Goal: Task Accomplishment & Management: Use online tool/utility

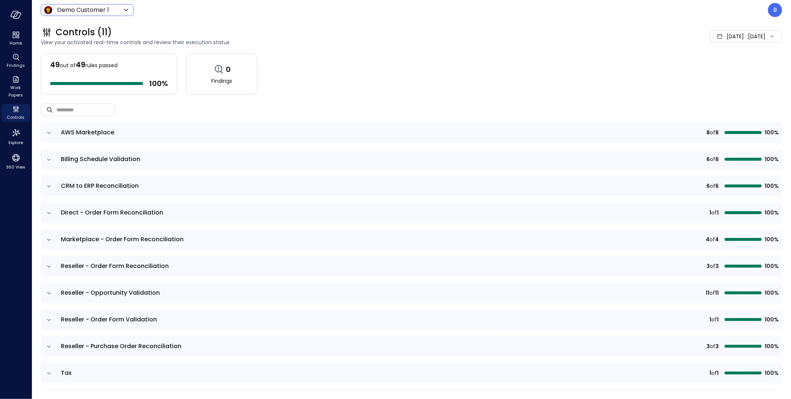
click at [92, 14] on div "Demo Customer 1 ***** ​" at bounding box center [87, 10] width 93 height 12
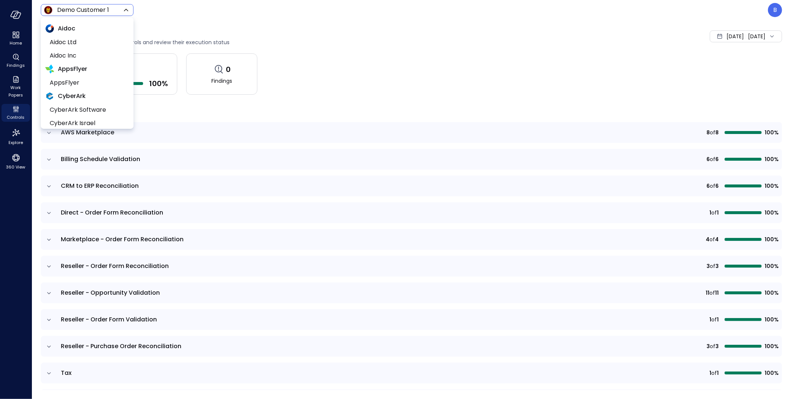
click at [96, 13] on body "Home Findings Work Papers Controls Explore 360 View Demo Customer 1 ***** ​ B C…" at bounding box center [395, 199] width 791 height 399
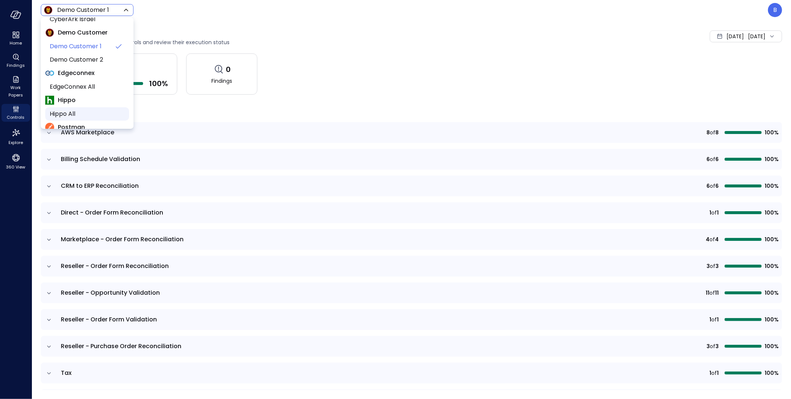
click at [94, 111] on span "Hippo All" at bounding box center [86, 113] width 73 height 9
type input "*******"
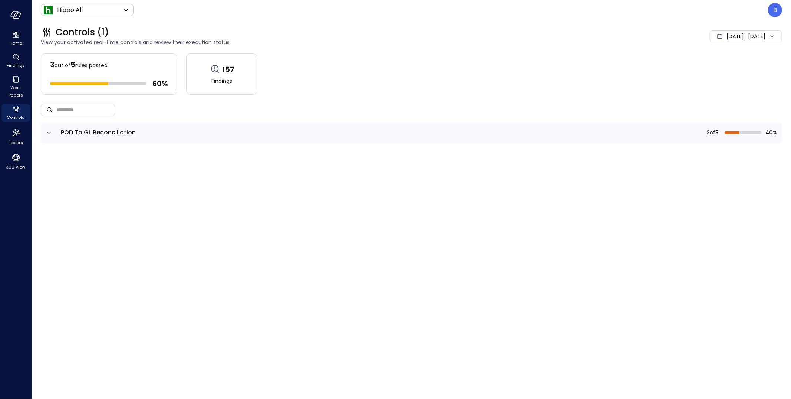
click at [727, 42] on div "[DATE]" at bounding box center [735, 36] width 17 height 15
click at [724, 80] on li "Current Year [DATE]" at bounding box center [724, 81] width 59 height 12
click at [46, 129] on icon "expand row" at bounding box center [48, 132] width 7 height 7
click at [49, 130] on icon "expand row" at bounding box center [48, 132] width 7 height 7
click at [49, 135] on icon "expand row" at bounding box center [48, 132] width 7 height 7
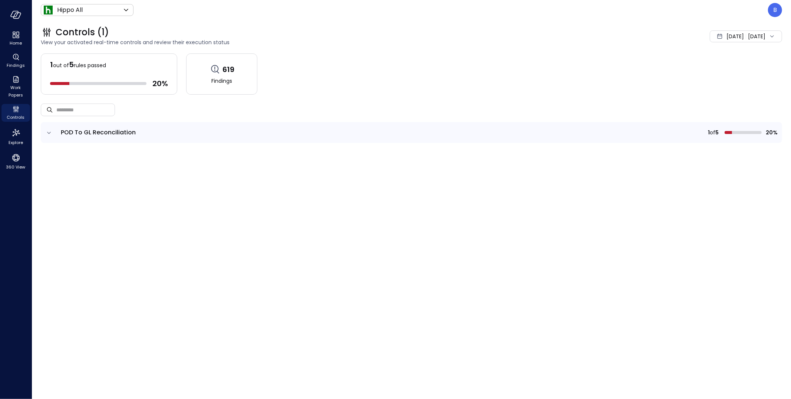
click at [49, 135] on icon "expand row" at bounding box center [48, 132] width 7 height 7
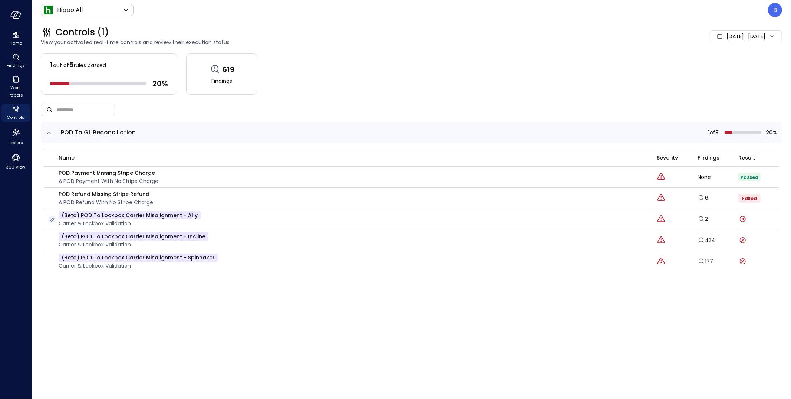
click at [50, 220] on icon "button" at bounding box center [51, 219] width 7 height 7
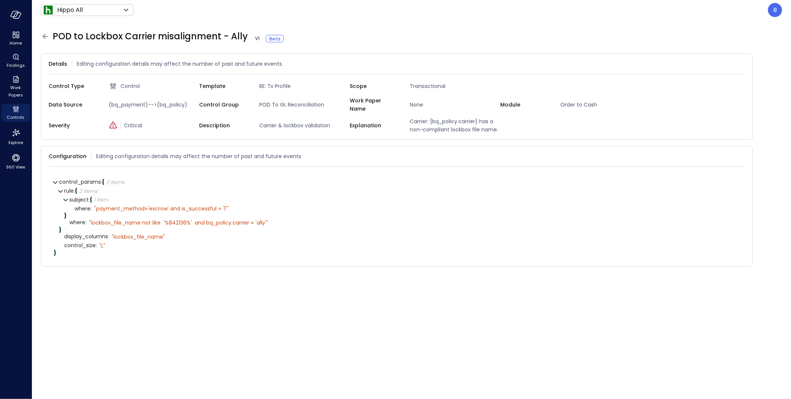
click at [45, 37] on icon at bounding box center [45, 36] width 9 height 9
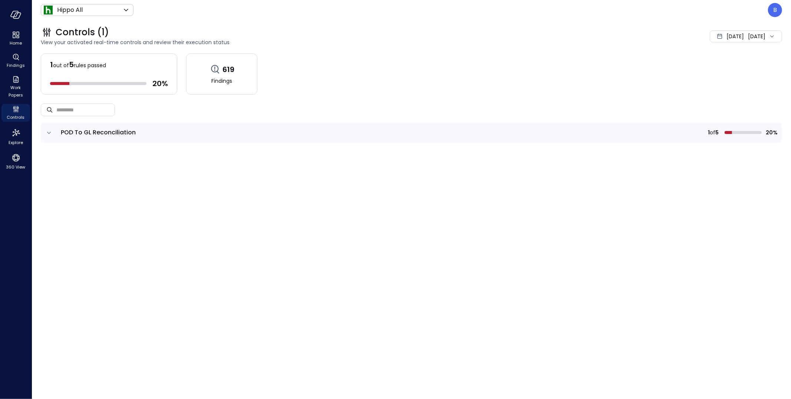
click at [47, 134] on icon "expand row" at bounding box center [48, 132] width 7 height 7
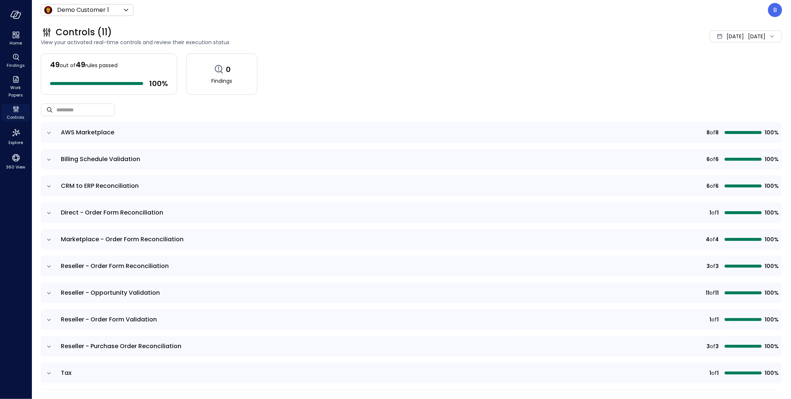
click at [15, 115] on span "Controls" at bounding box center [16, 117] width 18 height 7
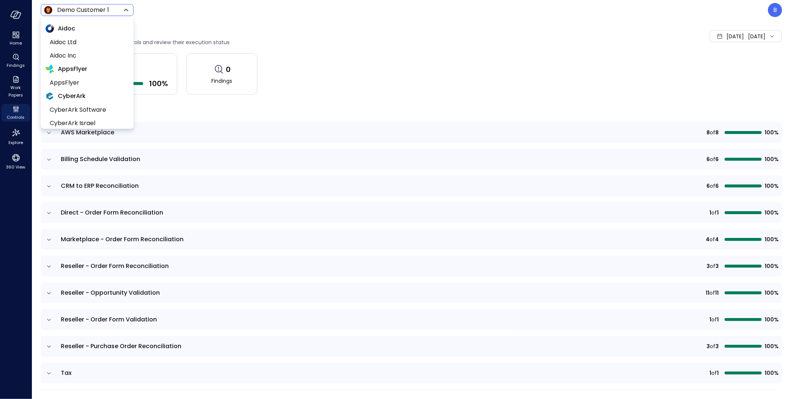
click at [100, 10] on body "Home Findings Work Papers Controls Explore 360 View Demo Customer 1 ***** ​ B C…" at bounding box center [395, 199] width 791 height 399
click at [78, 80] on span "Hippo All" at bounding box center [86, 81] width 73 height 9
type input "*******"
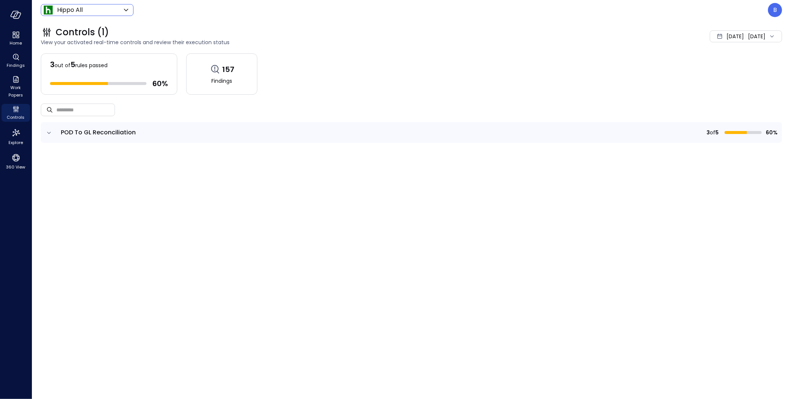
click at [50, 134] on icon "expand row" at bounding box center [48, 132] width 7 height 7
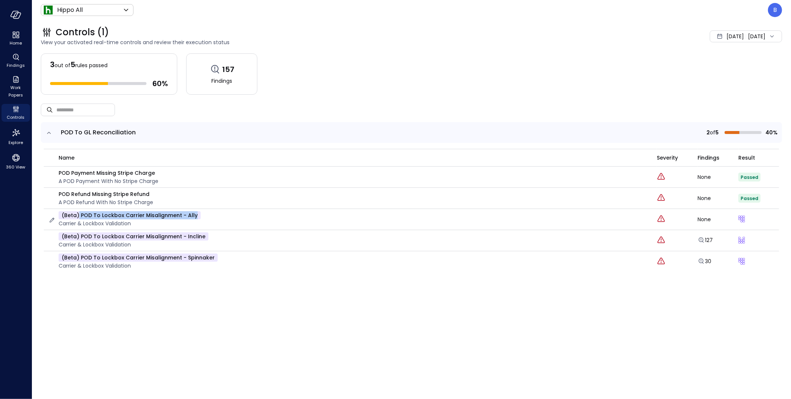
drag, startPoint x: 79, startPoint y: 216, endPoint x: 193, endPoint y: 213, distance: 114.7
click at [193, 213] on p "(beta) POD to Lockbox Carrier misalignment - Ally" at bounding box center [130, 215] width 142 height 8
click at [178, 217] on p "(beta) POD to Lockbox Carrier misalignment - Ally" at bounding box center [130, 215] width 142 height 8
drag, startPoint x: 178, startPoint y: 216, endPoint x: 81, endPoint y: 218, distance: 96.9
click at [81, 218] on p "(beta) POD to Lockbox Carrier misalignment - Ally" at bounding box center [130, 215] width 142 height 8
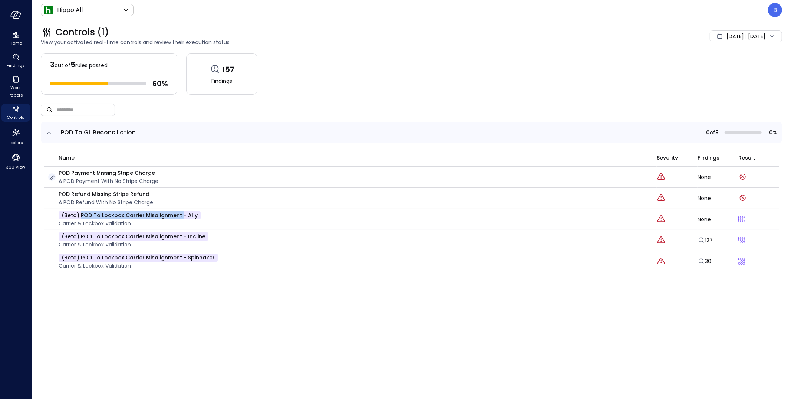
click at [52, 177] on icon "button" at bounding box center [51, 177] width 7 height 7
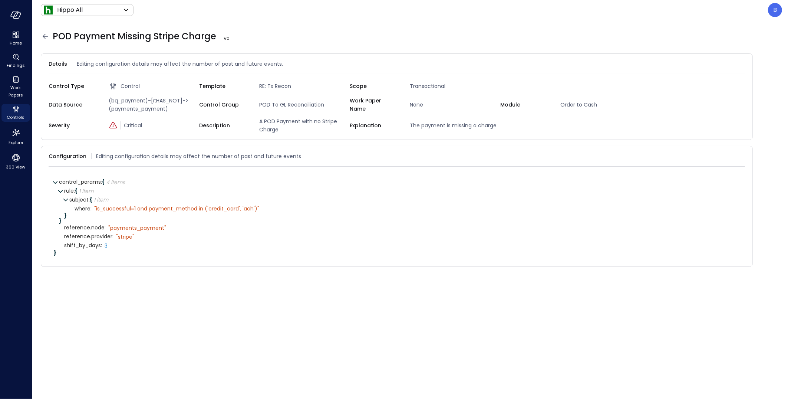
click at [46, 35] on icon at bounding box center [45, 36] width 9 height 9
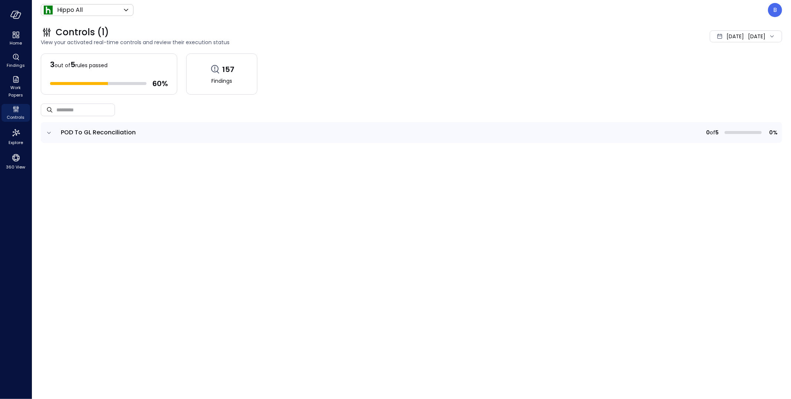
click at [48, 129] on icon "expand row" at bounding box center [48, 132] width 7 height 7
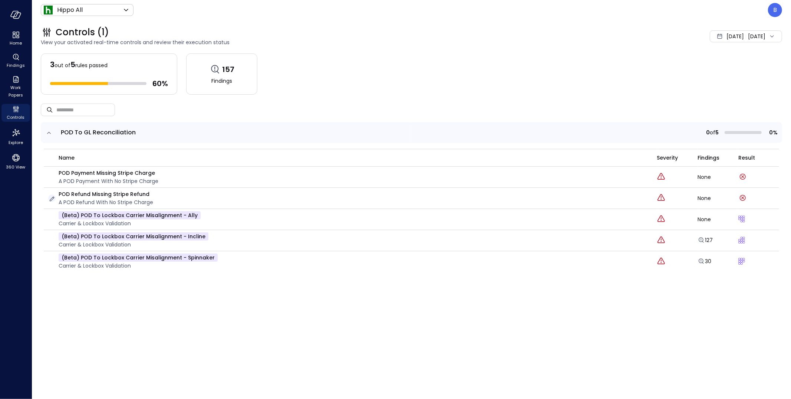
click at [51, 198] on icon "button" at bounding box center [51, 198] width 7 height 7
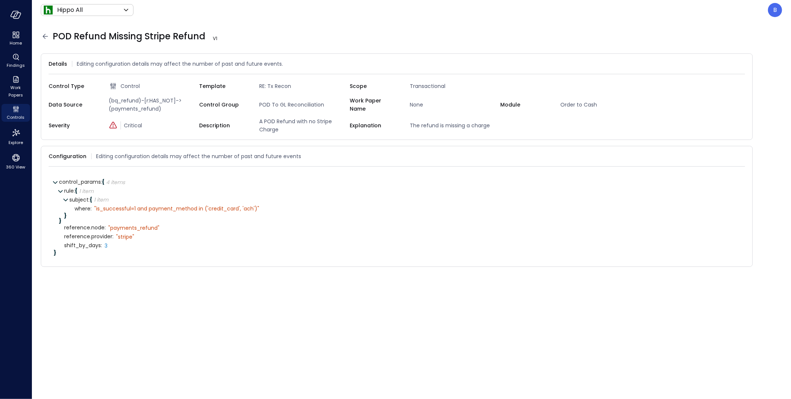
click at [46, 35] on icon at bounding box center [45, 36] width 9 height 9
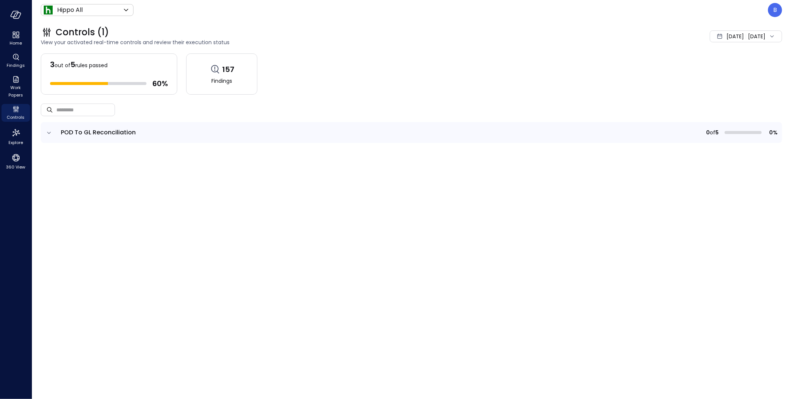
click at [50, 132] on icon "expand row" at bounding box center [48, 132] width 7 height 7
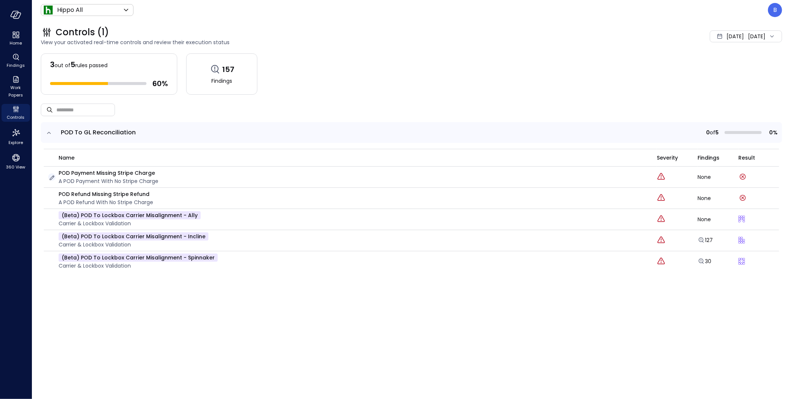
click at [53, 179] on icon "button" at bounding box center [51, 177] width 7 height 7
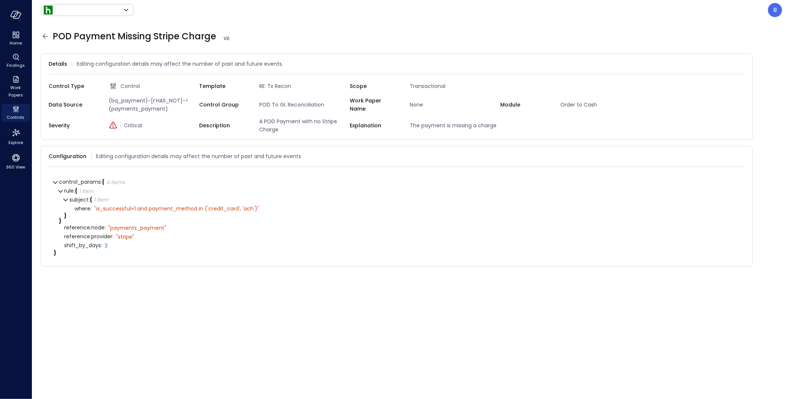
type input "*******"
click at [44, 39] on icon at bounding box center [45, 36] width 9 height 9
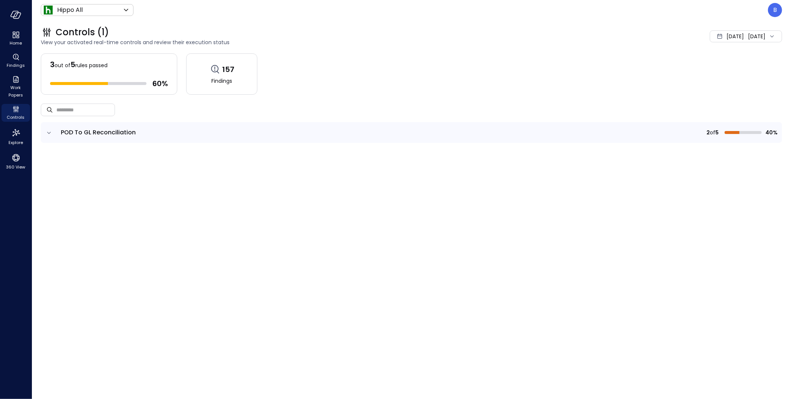
click at [49, 131] on icon "expand row" at bounding box center [48, 132] width 7 height 7
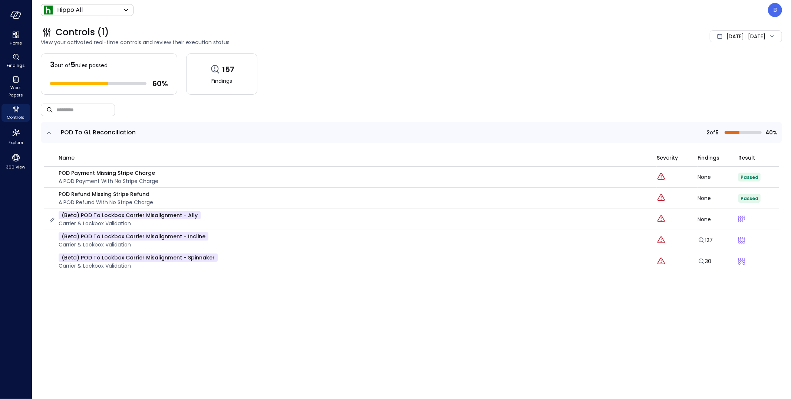
click at [98, 225] on p "Carrier & lockbox validation" at bounding box center [130, 223] width 142 height 8
click at [118, 218] on p "(beta) POD to Lockbox Carrier misalignment - Ally" at bounding box center [130, 215] width 142 height 8
drag, startPoint x: 154, startPoint y: 216, endPoint x: 79, endPoint y: 216, distance: 75.3
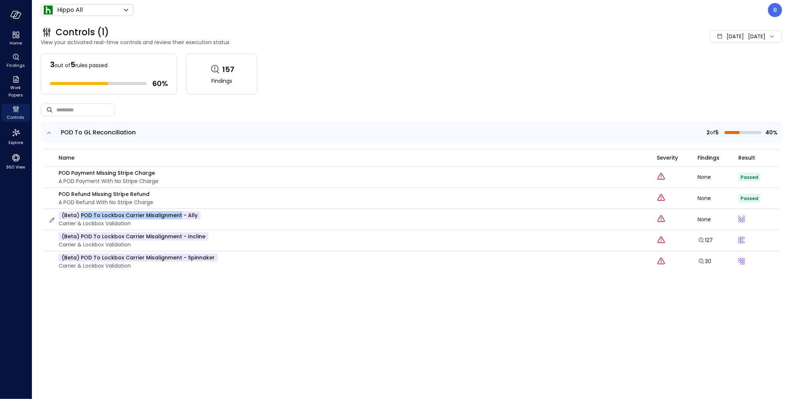
click at [79, 216] on p "(beta) POD to Lockbox Carrier misalignment - Ally" at bounding box center [130, 215] width 142 height 8
copy p "POD to Lockbox Carrier misalignment"
click at [52, 219] on icon "button" at bounding box center [51, 219] width 7 height 7
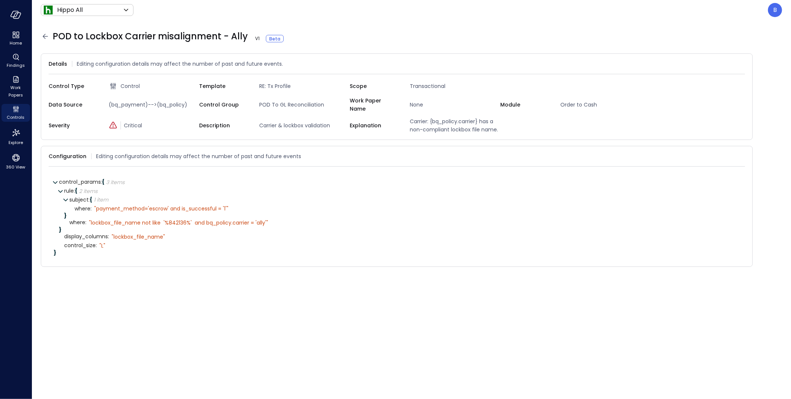
click at [46, 35] on icon at bounding box center [45, 36] width 9 height 9
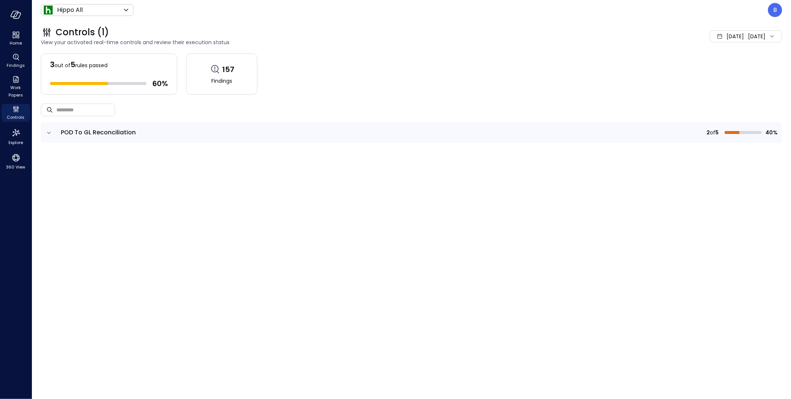
click at [47, 136] on td at bounding box center [49, 132] width 16 height 21
click at [48, 131] on icon "expand row" at bounding box center [48, 132] width 7 height 7
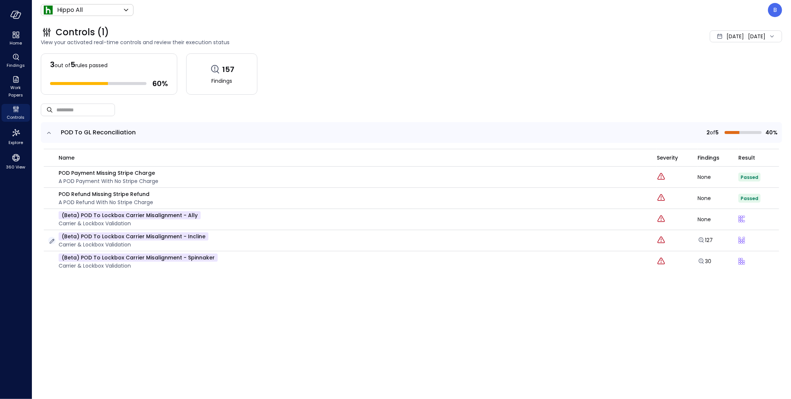
click at [52, 242] on icon "button" at bounding box center [51, 240] width 7 height 7
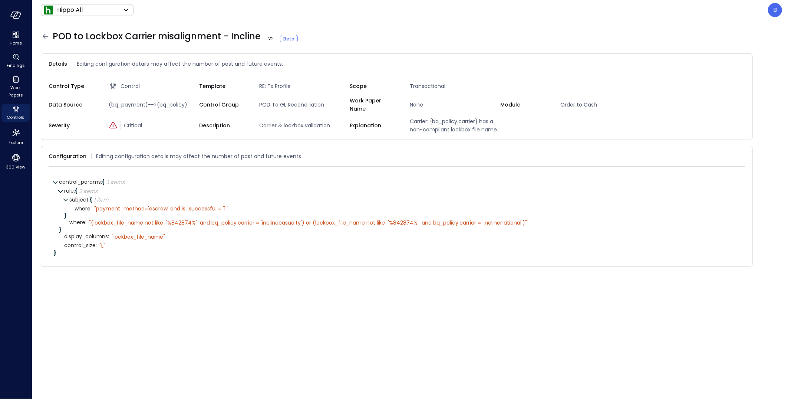
click at [45, 37] on icon at bounding box center [45, 36] width 9 height 9
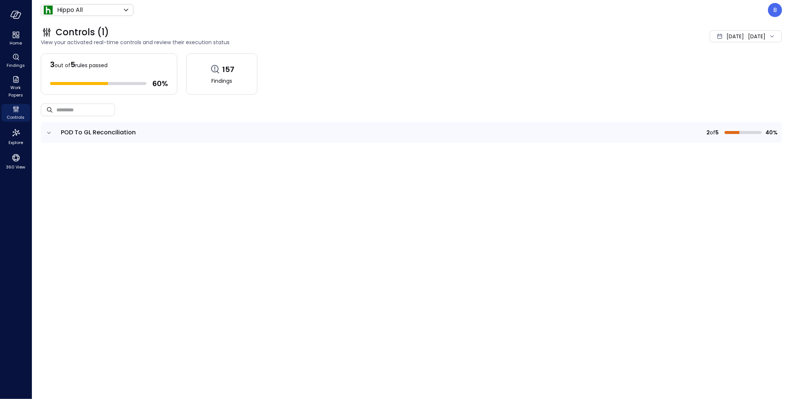
click at [48, 132] on icon "expand row" at bounding box center [48, 132] width 7 height 7
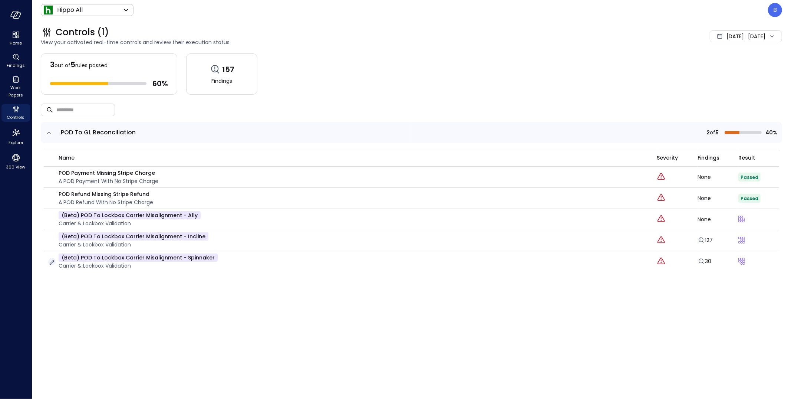
click at [53, 263] on icon "button" at bounding box center [51, 262] width 7 height 7
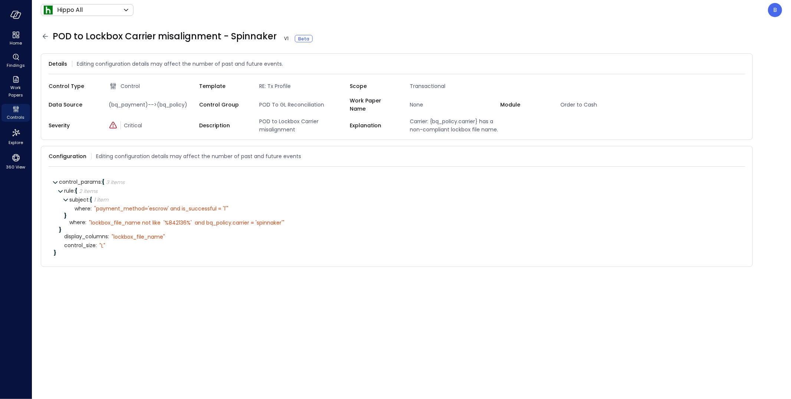
click at [46, 35] on icon at bounding box center [45, 36] width 9 height 9
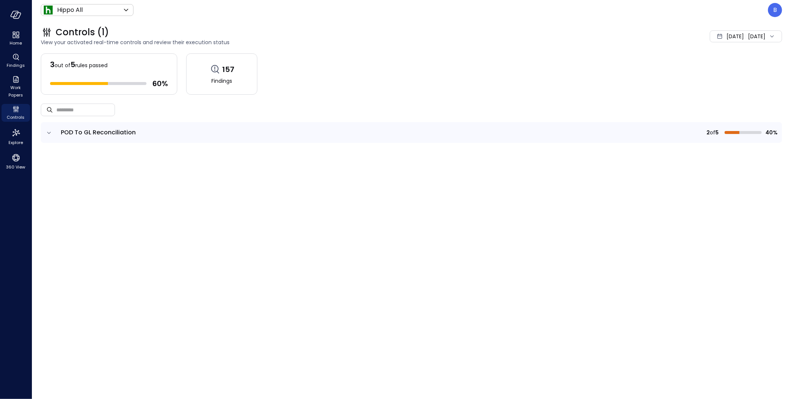
click at [45, 129] on icon "expand row" at bounding box center [48, 132] width 7 height 7
